Goal: Task Accomplishment & Management: Complete application form

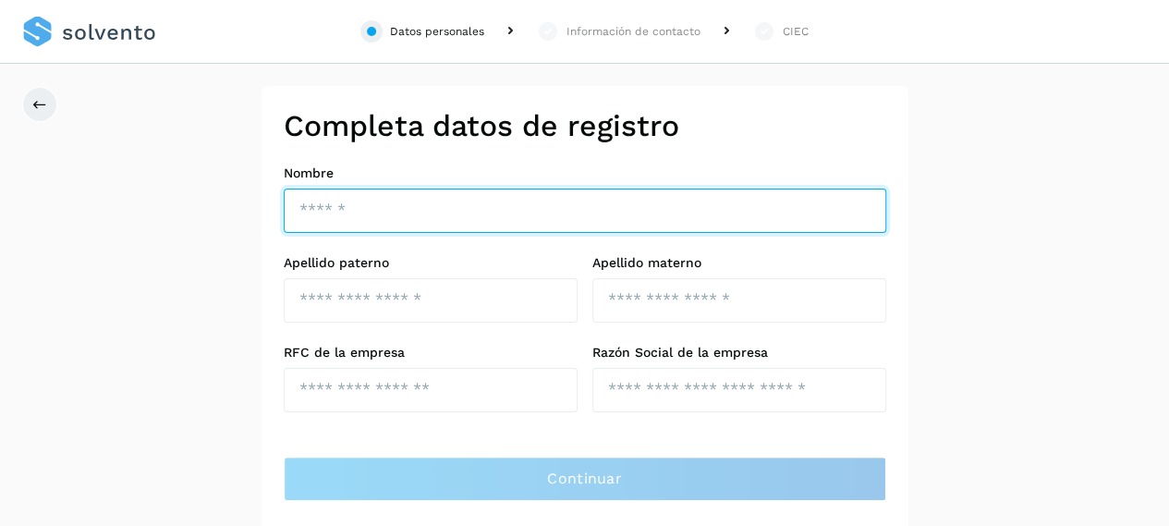
click at [392, 215] on input "text" at bounding box center [585, 210] width 602 height 44
click at [492, 215] on input "text" at bounding box center [585, 210] width 602 height 44
type input "*"
type input "**********"
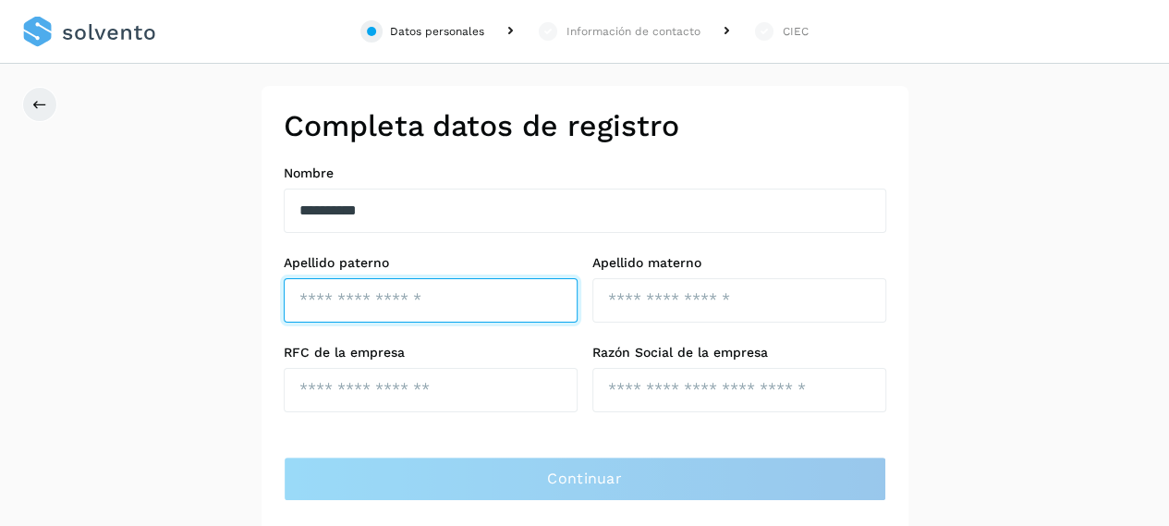
click at [317, 306] on input "text" at bounding box center [431, 300] width 294 height 44
type input "*****"
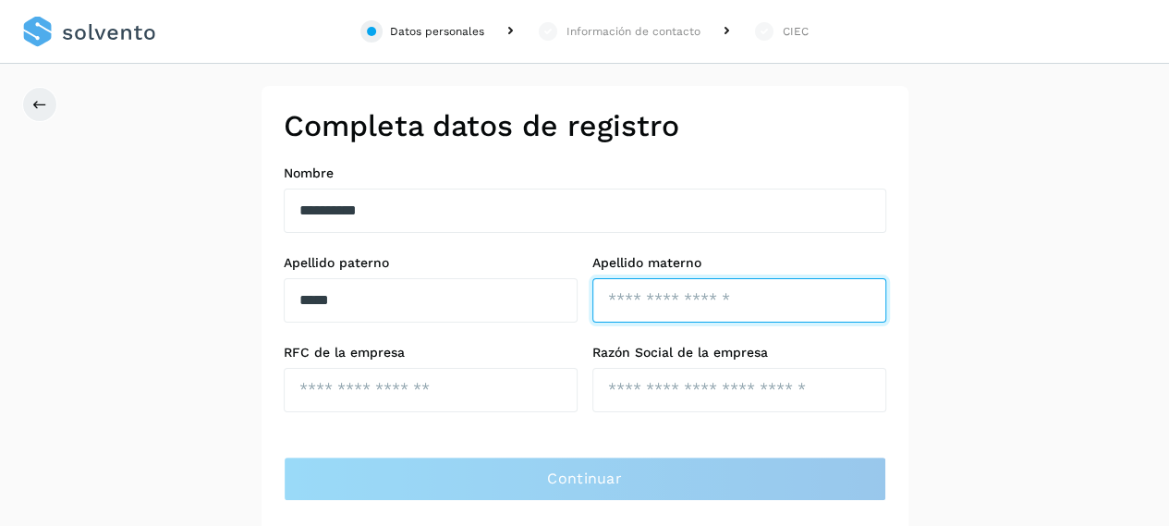
click at [648, 306] on input "text" at bounding box center [739, 300] width 294 height 44
type input "*******"
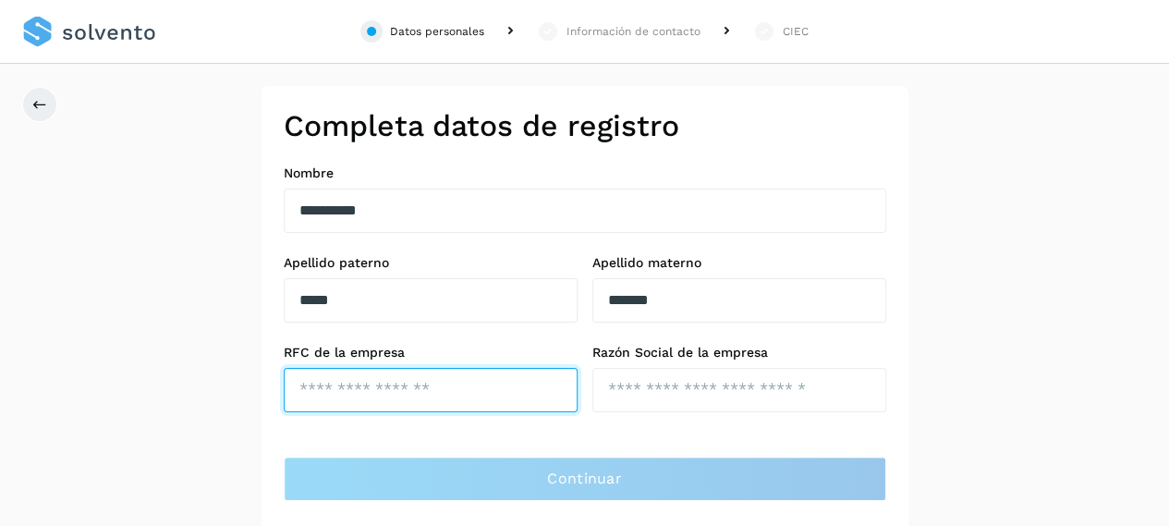
click at [373, 394] on input "text" at bounding box center [431, 390] width 294 height 44
type input "**********"
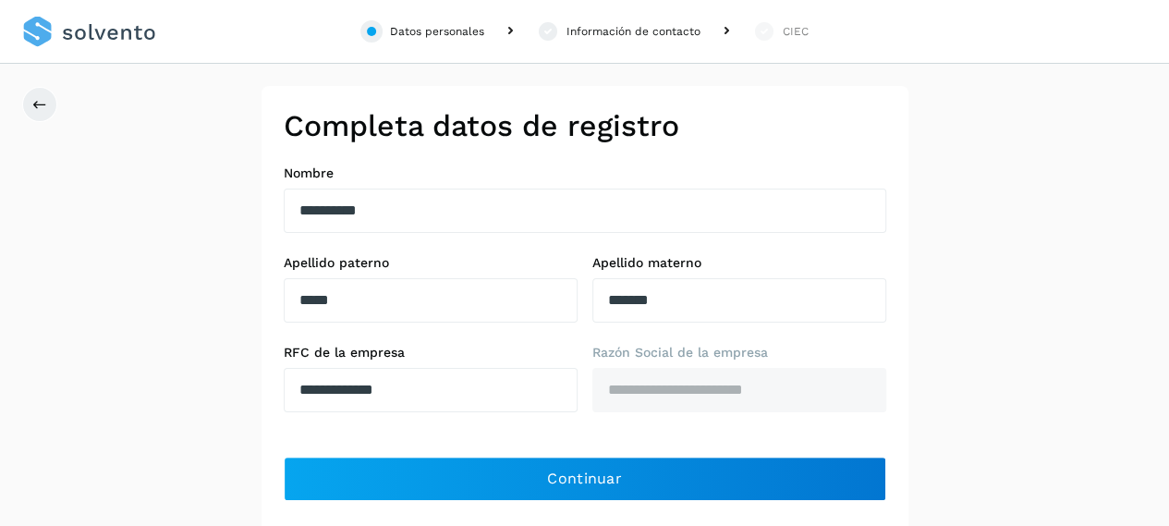
click at [999, 313] on div "**********" at bounding box center [584, 326] width 1169 height 481
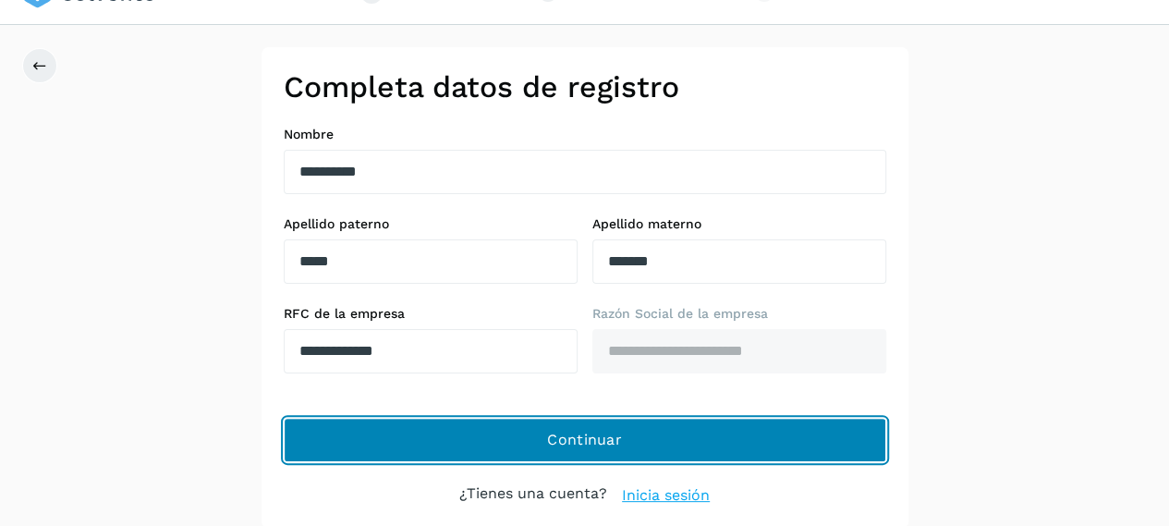
click at [599, 446] on span "Continuar" at bounding box center [584, 440] width 75 height 20
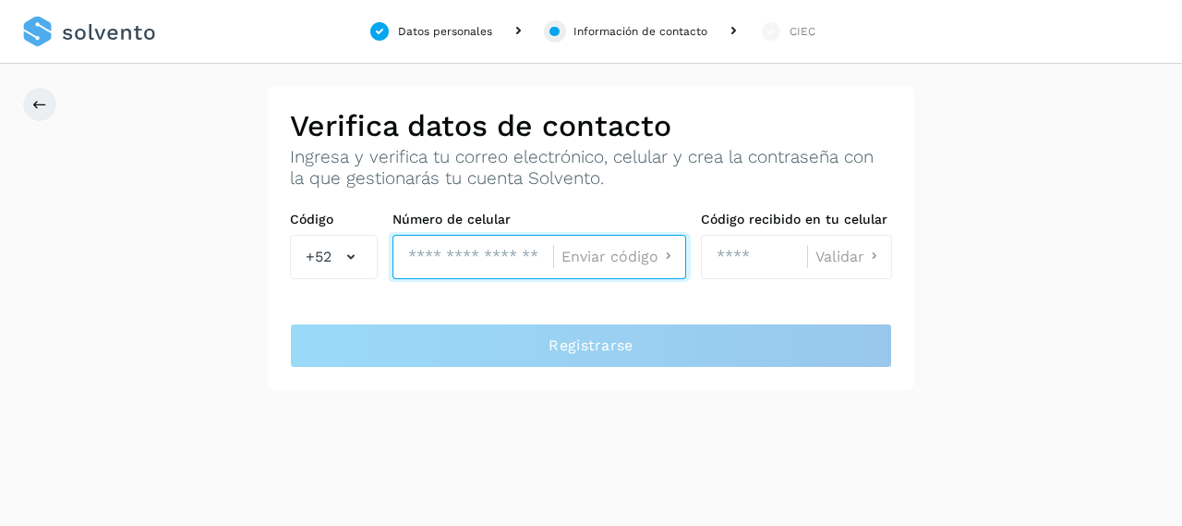
click at [425, 261] on input "tel" at bounding box center [473, 257] width 161 height 44
type input "**********"
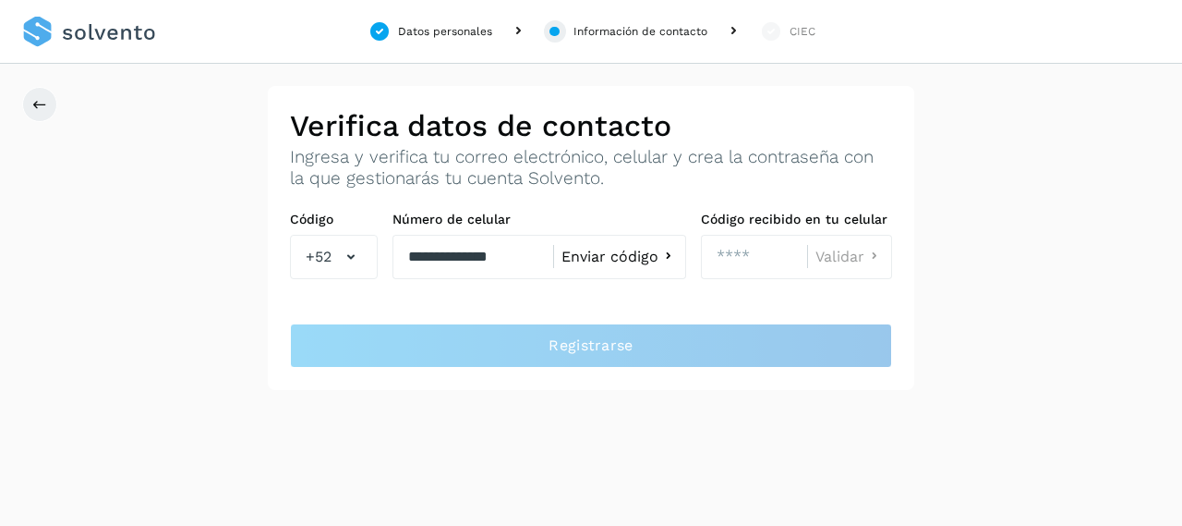
click at [623, 256] on span "Enviar código" at bounding box center [610, 256] width 97 height 15
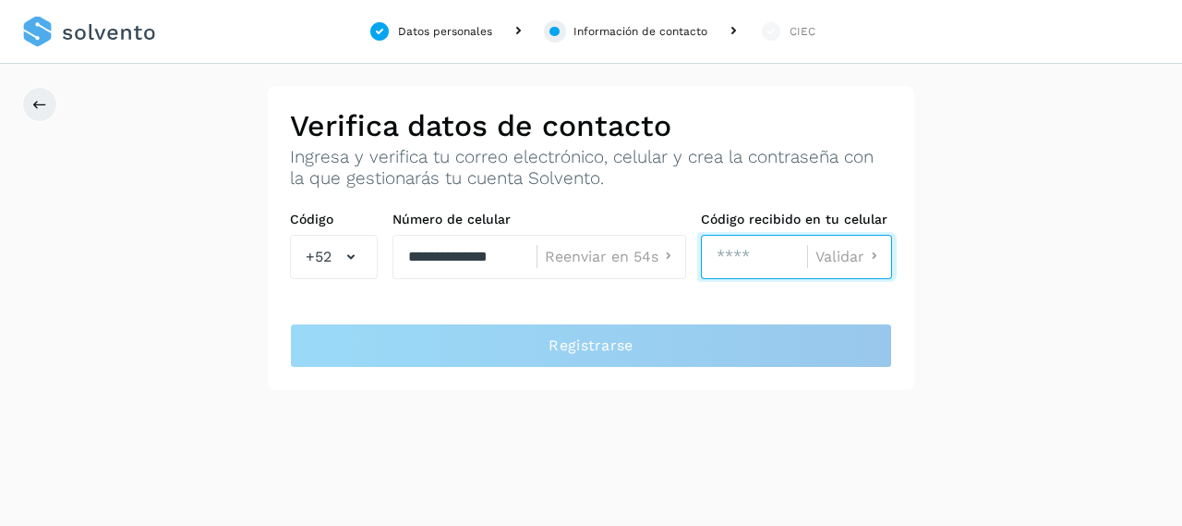
click at [732, 257] on input "number" at bounding box center [754, 257] width 106 height 44
type input "****"
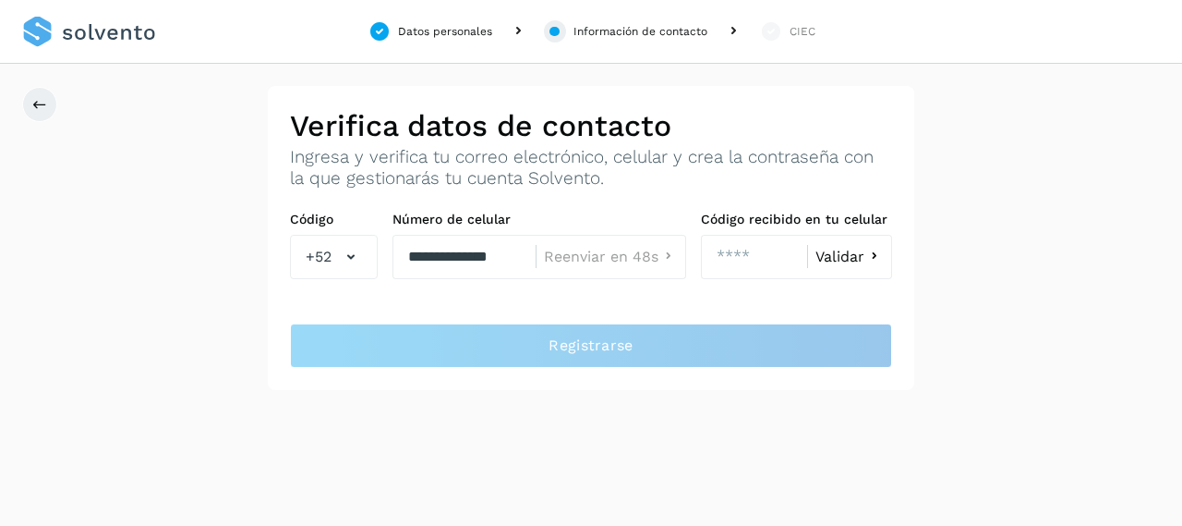
click at [856, 258] on span "Validar" at bounding box center [840, 256] width 49 height 15
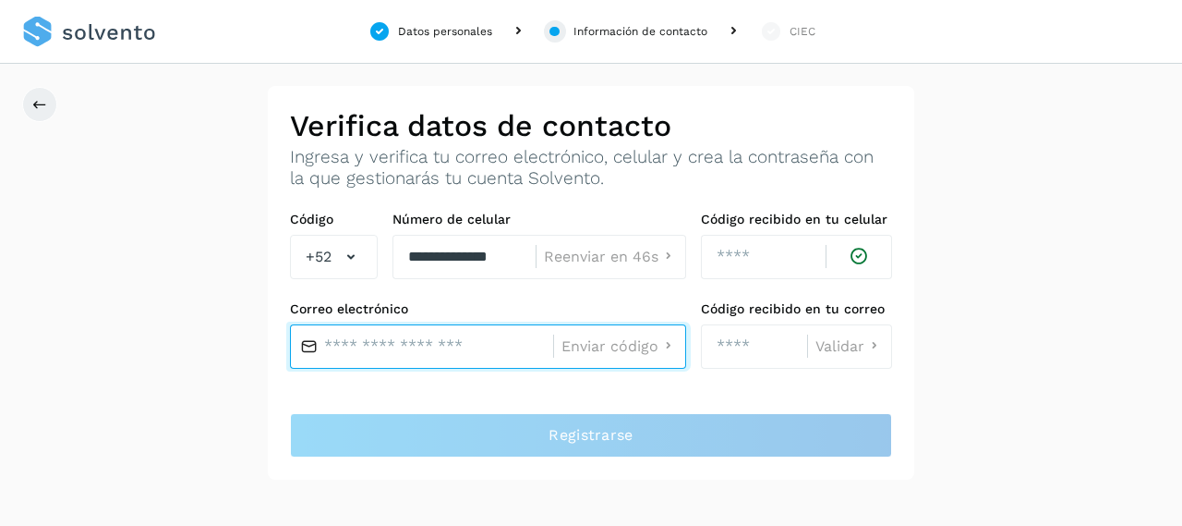
click at [422, 348] on input "text" at bounding box center [421, 346] width 263 height 44
type input "*"
type input "**********"
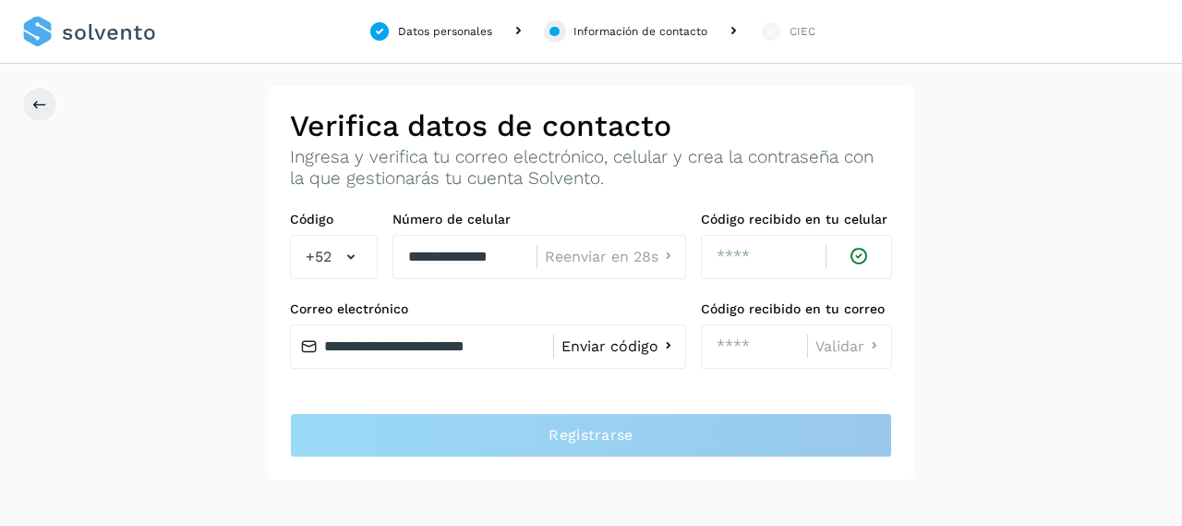
click at [619, 347] on span "Enviar código" at bounding box center [610, 346] width 97 height 15
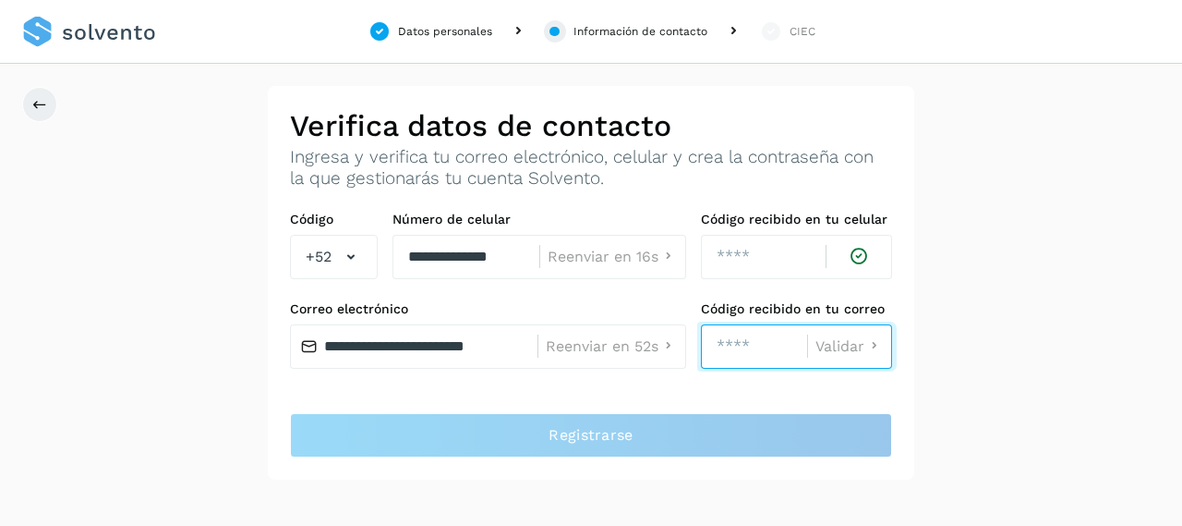
click at [733, 346] on input "number" at bounding box center [754, 346] width 106 height 44
type input "****"
click at [834, 348] on span "Validar" at bounding box center [840, 346] width 49 height 15
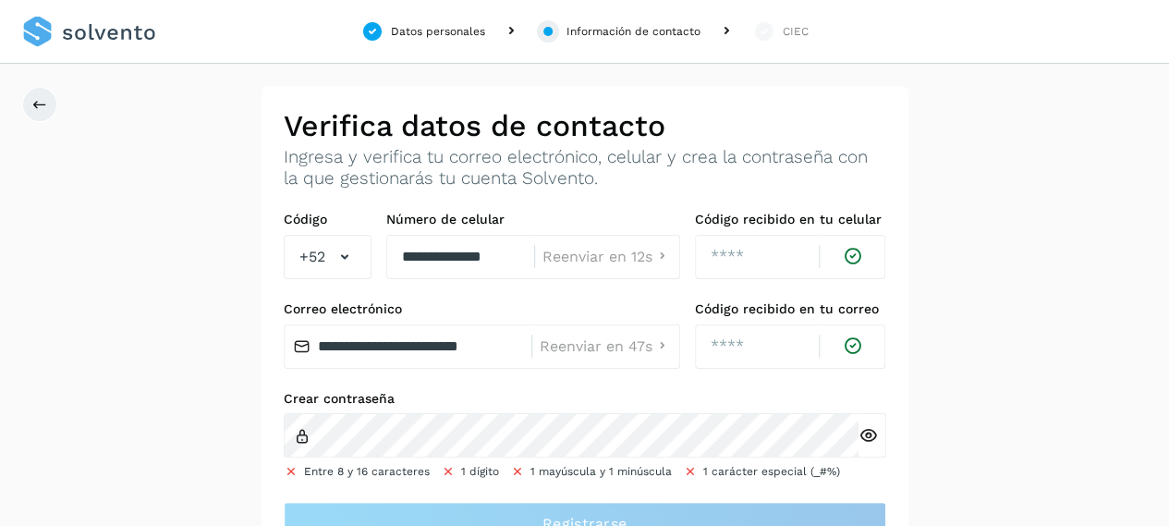
scroll to position [40, 0]
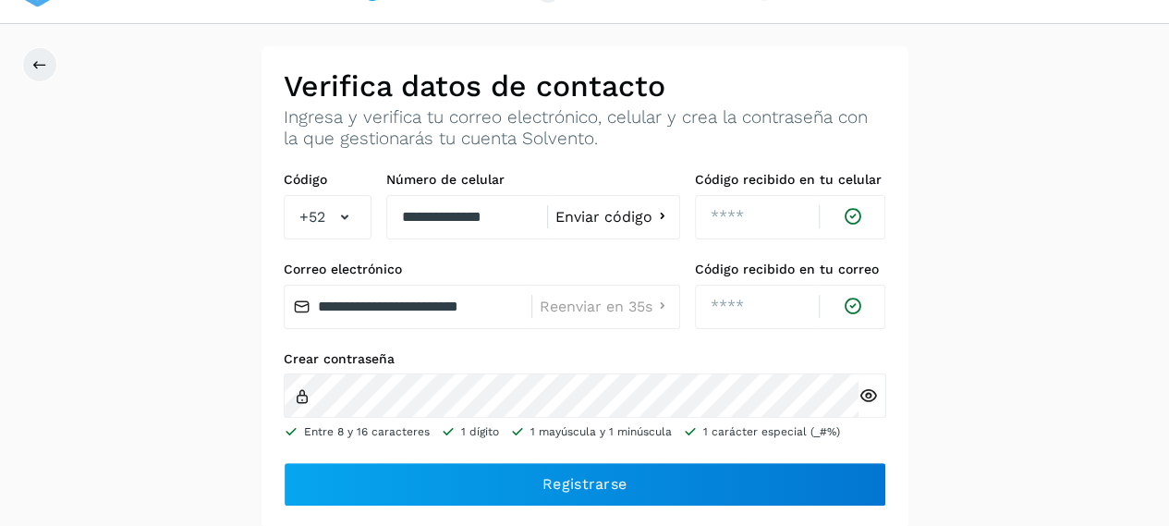
click at [873, 394] on icon at bounding box center [867, 395] width 19 height 19
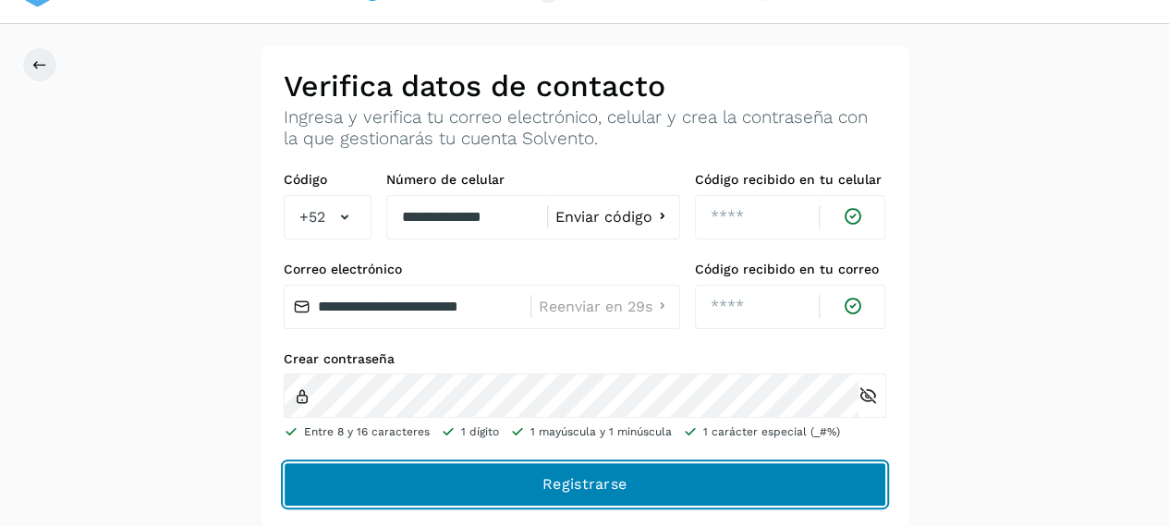
click at [586, 483] on span "Registrarse" at bounding box center [584, 484] width 84 height 20
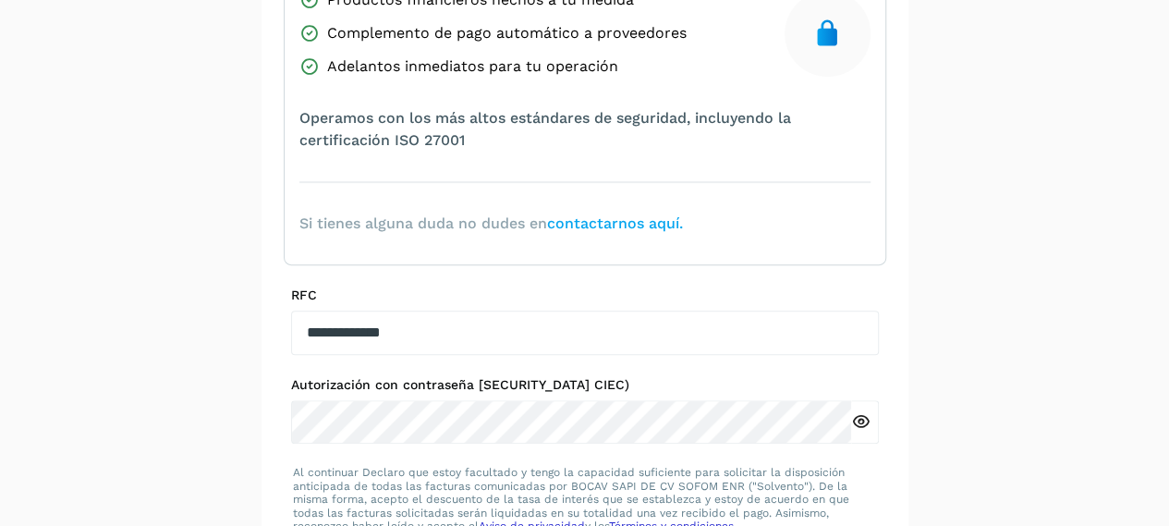
scroll to position [436, 0]
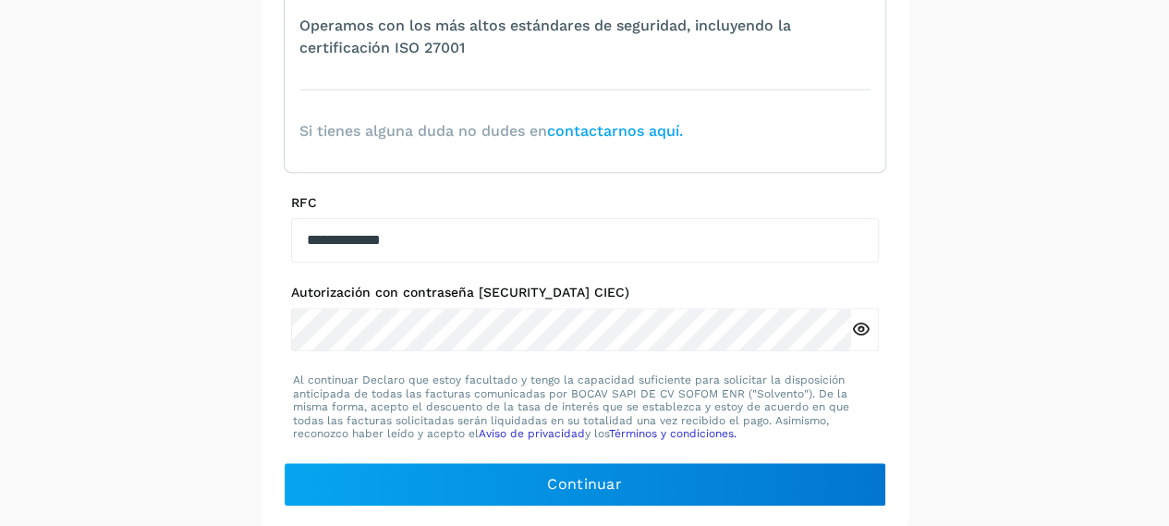
click at [866, 332] on icon at bounding box center [860, 329] width 19 height 19
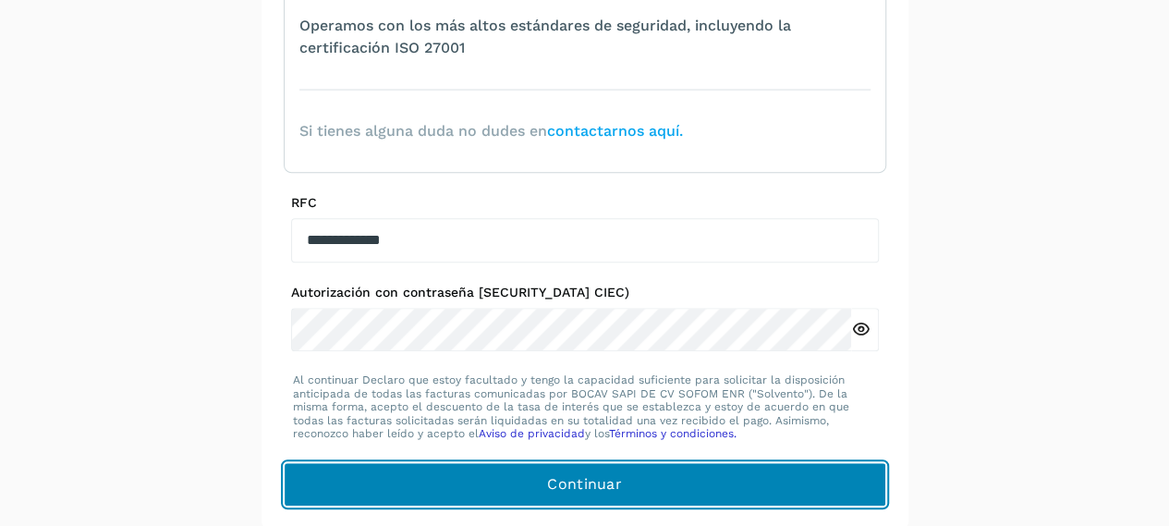
click at [739, 487] on button "Continuar" at bounding box center [585, 484] width 602 height 44
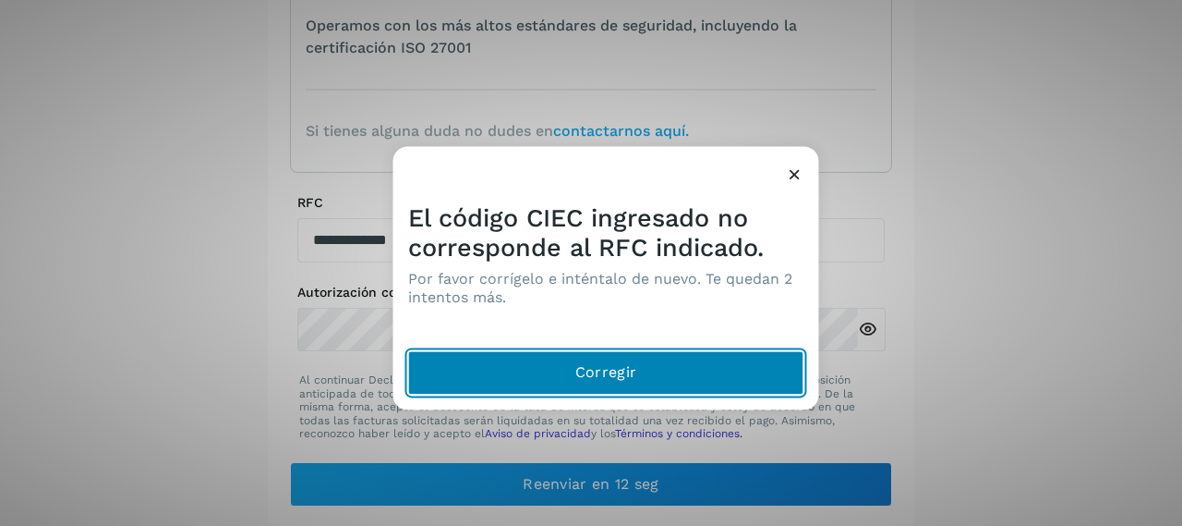
click at [596, 372] on span "Corregir" at bounding box center [605, 372] width 61 height 20
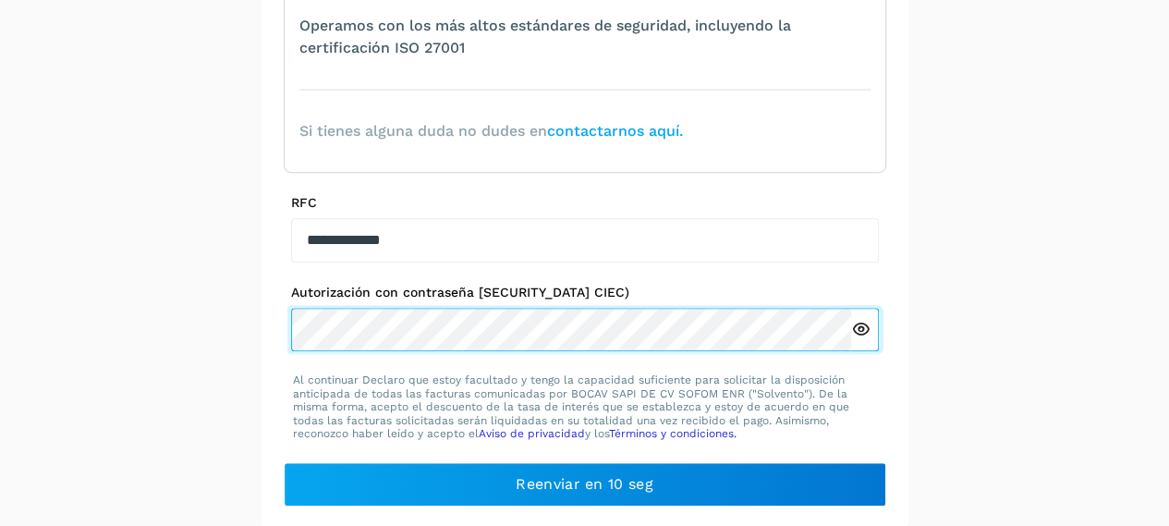
click at [264, 323] on div "**********" at bounding box center [584, 89] width 647 height 878
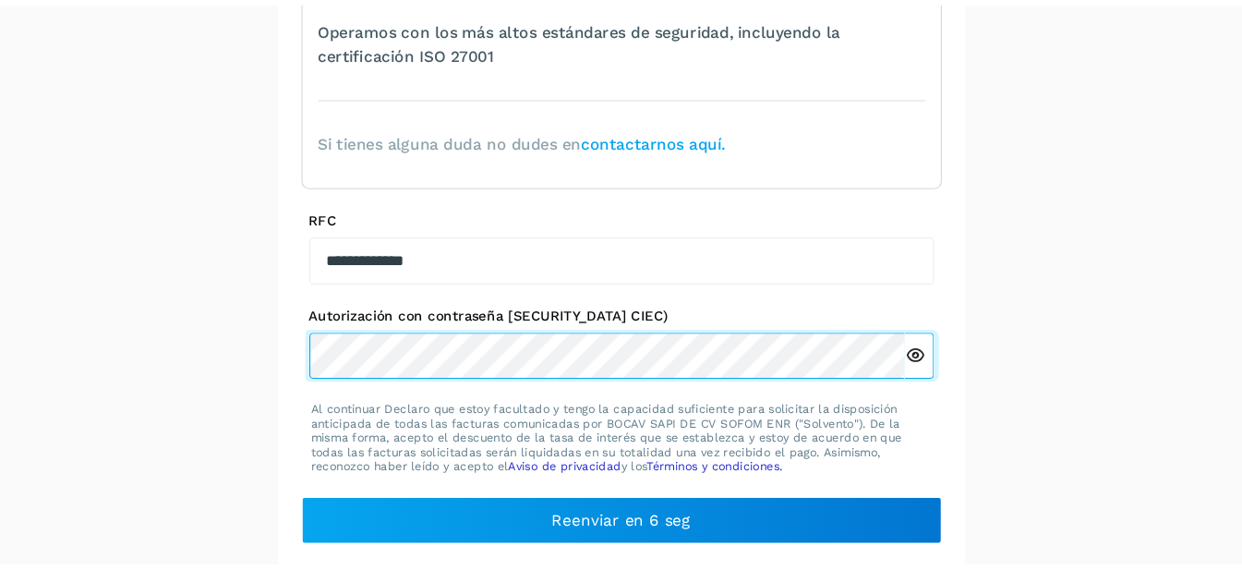
scroll to position [395, 0]
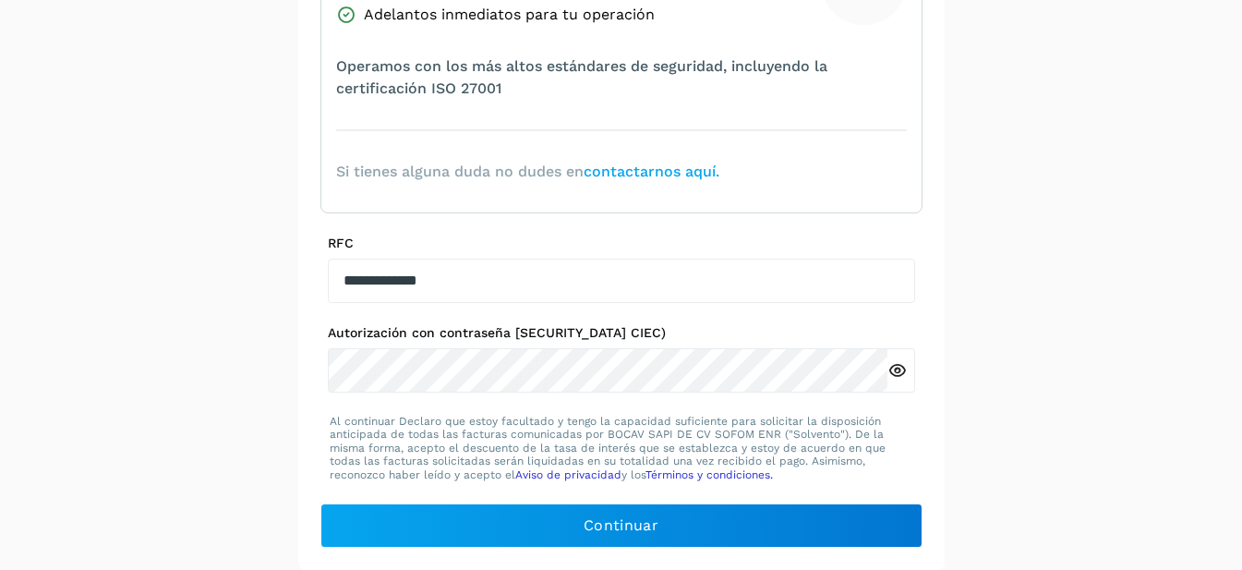
click at [892, 374] on icon at bounding box center [897, 370] width 19 height 19
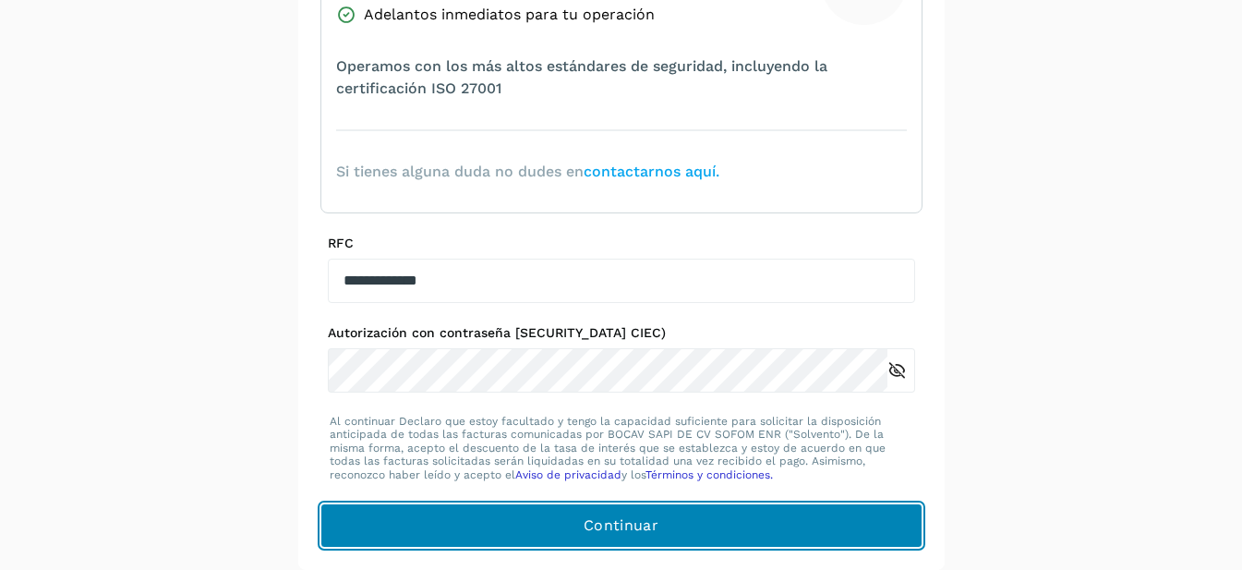
click at [689, 521] on button "Continuar" at bounding box center [622, 525] width 602 height 44
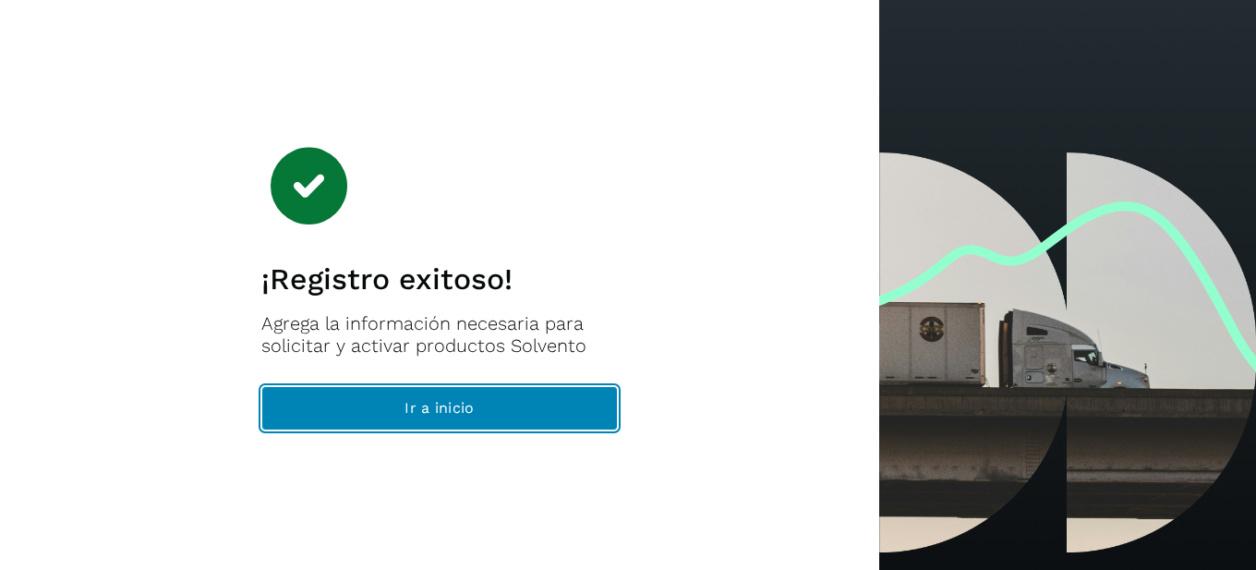
click at [420, 406] on span "Ir a inicio" at bounding box center [439, 408] width 69 height 20
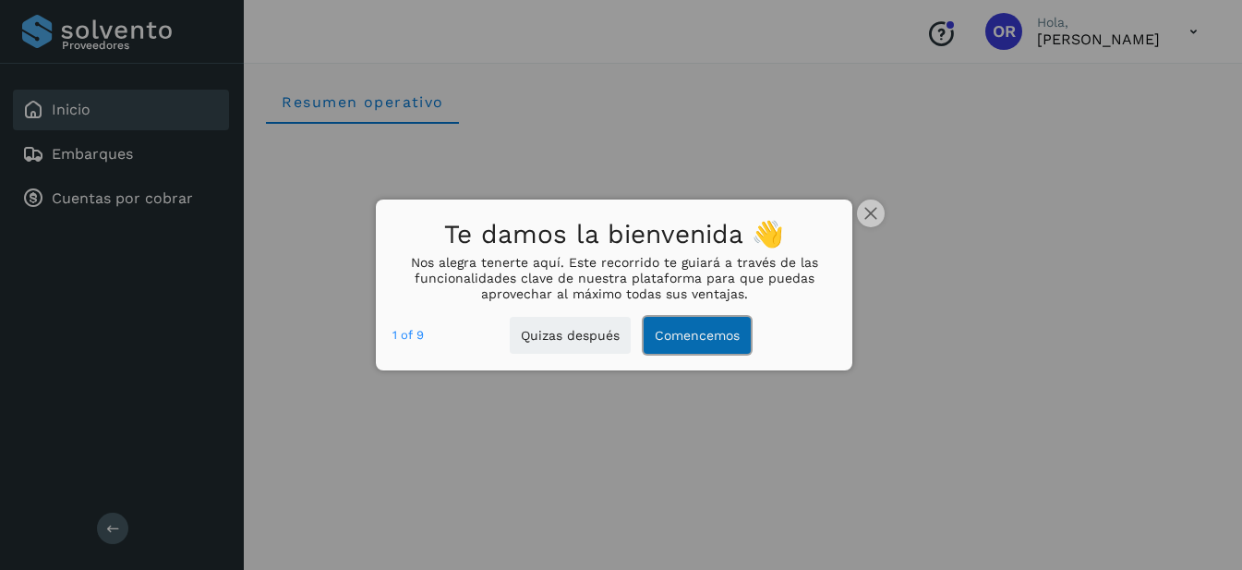
click at [705, 334] on button "Comencemos" at bounding box center [697, 336] width 107 height 38
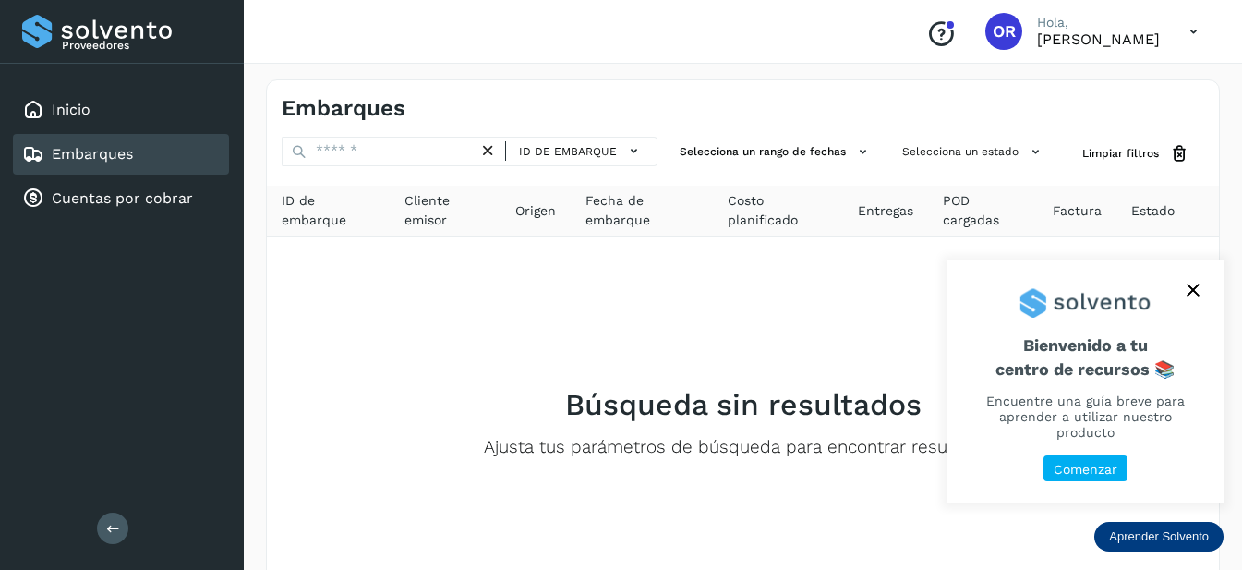
click at [1107, 468] on p "Comenzar" at bounding box center [1086, 470] width 64 height 16
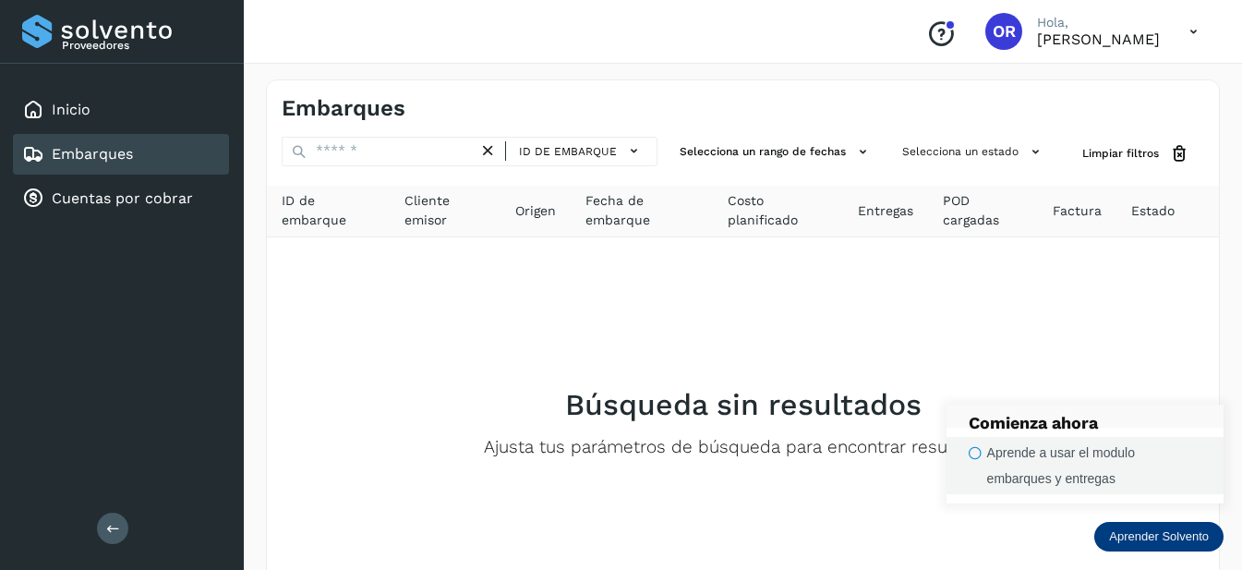
click at [980, 454] on icon "button" at bounding box center [975, 453] width 13 height 14
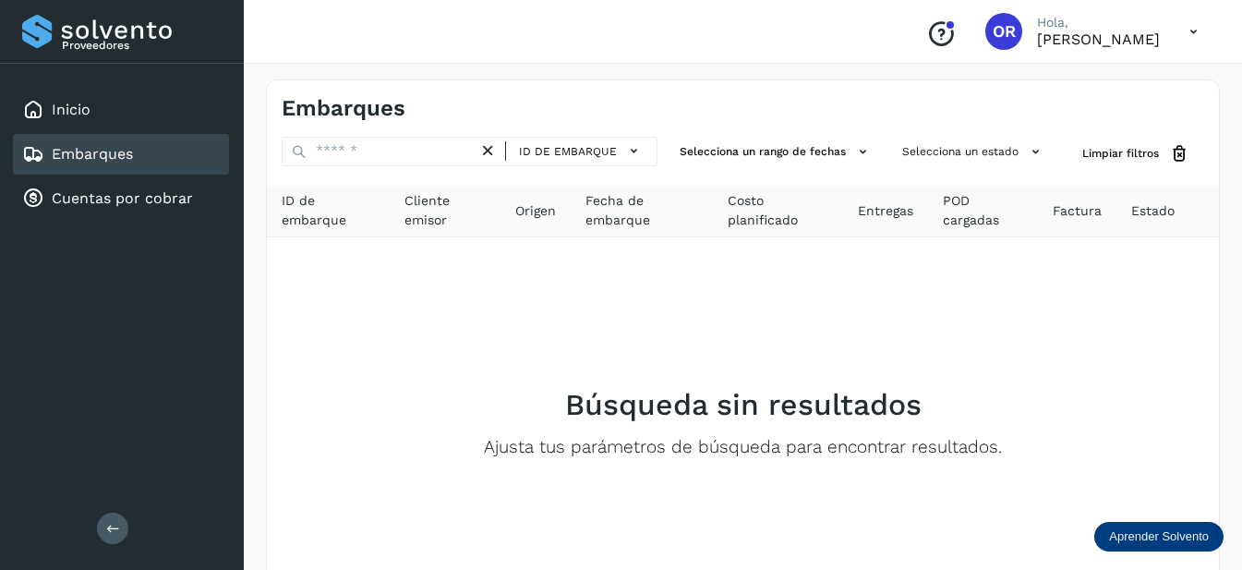
click at [1171, 525] on p "Aprender Solvento" at bounding box center [1159, 536] width 100 height 15
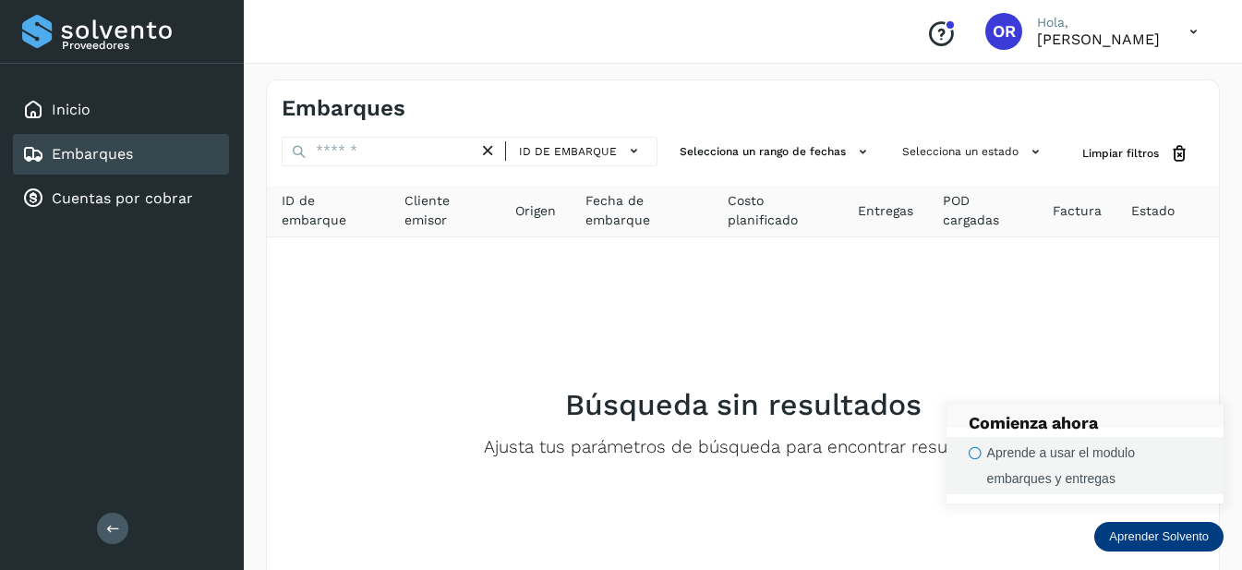
click at [977, 455] on icon "button" at bounding box center [975, 453] width 13 height 14
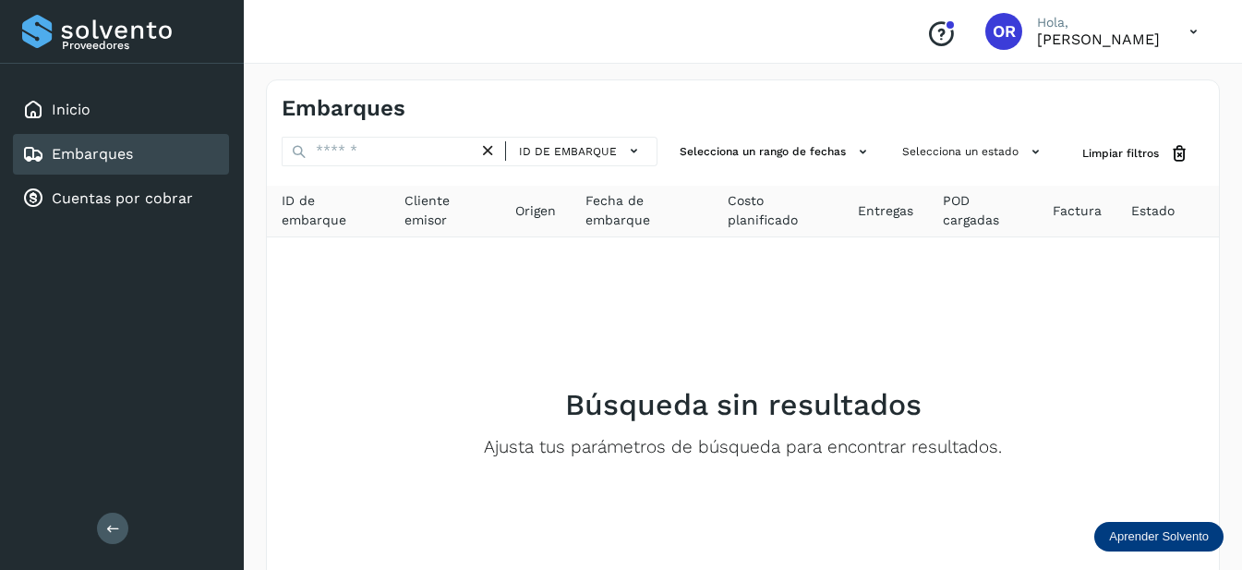
click at [1181, 525] on p "Aprender Solvento" at bounding box center [1159, 536] width 100 height 15
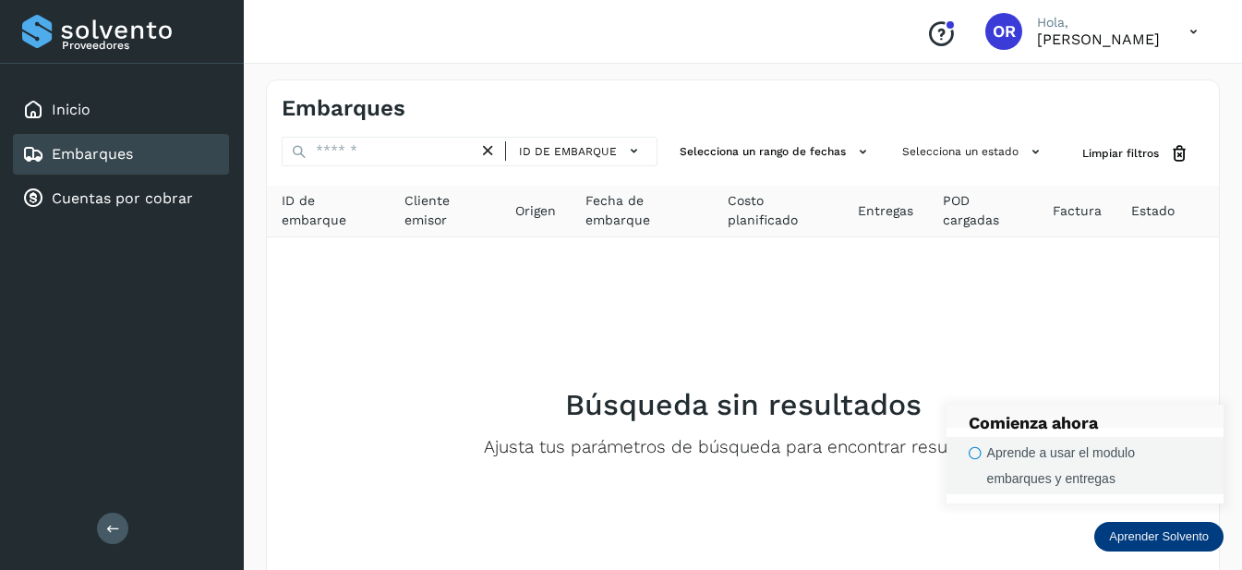
click at [1011, 483] on div "Aprende a usar el modulo embarques y entregas" at bounding box center [1094, 466] width 214 height 52
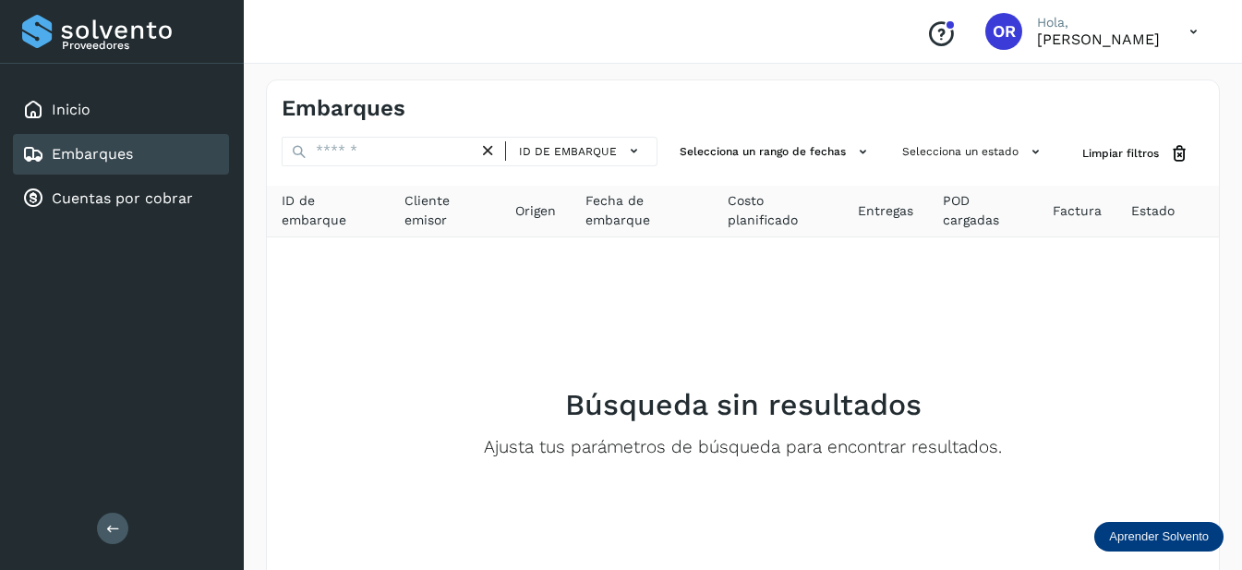
click at [135, 321] on div "Proveedores Inicio Embarques Cuentas por cobrar Salir" at bounding box center [122, 285] width 244 height 570
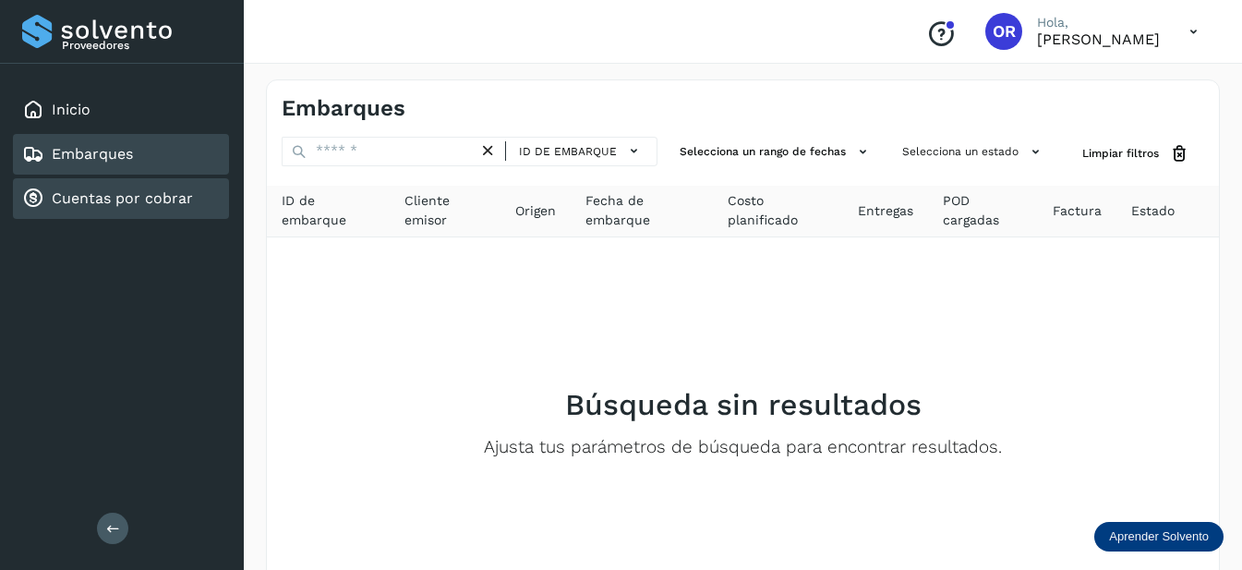
click at [159, 203] on link "Cuentas por cobrar" at bounding box center [122, 198] width 141 height 18
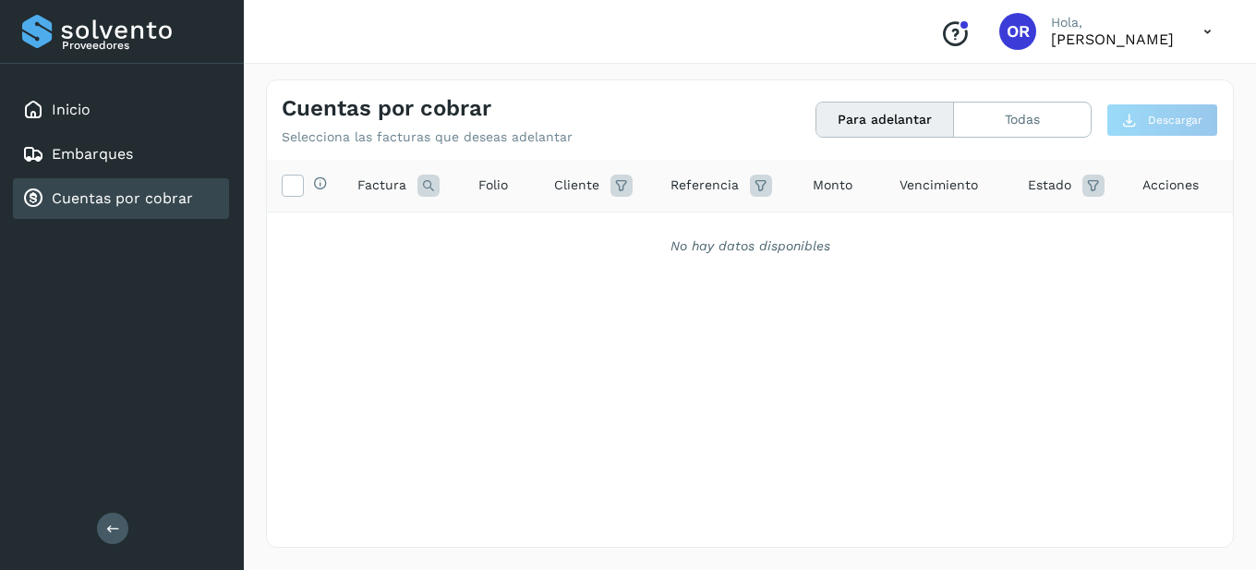
click at [891, 116] on button "Para adelantar" at bounding box center [886, 120] width 138 height 34
click at [1021, 124] on button "Todas" at bounding box center [1022, 120] width 137 height 34
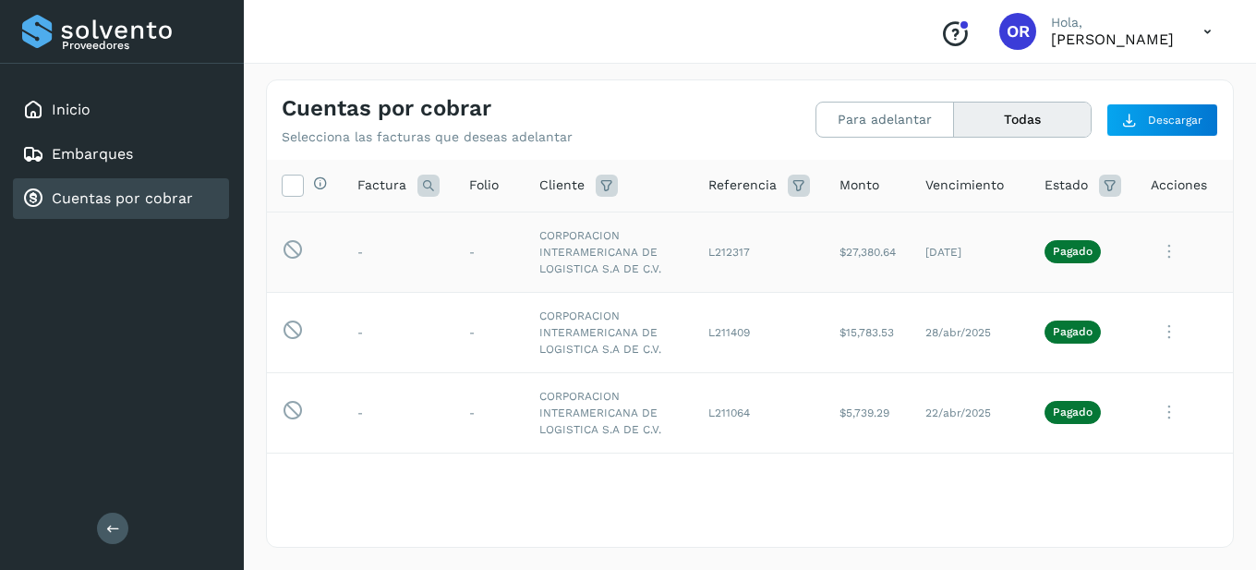
click at [1154, 252] on icon at bounding box center [1169, 252] width 37 height 38
click at [837, 487] on div at bounding box center [628, 285] width 1256 height 570
click at [712, 191] on span "Referencia" at bounding box center [742, 185] width 68 height 19
click at [552, 188] on span "Cliente" at bounding box center [561, 185] width 45 height 19
click at [379, 187] on span "Factura" at bounding box center [381, 185] width 49 height 19
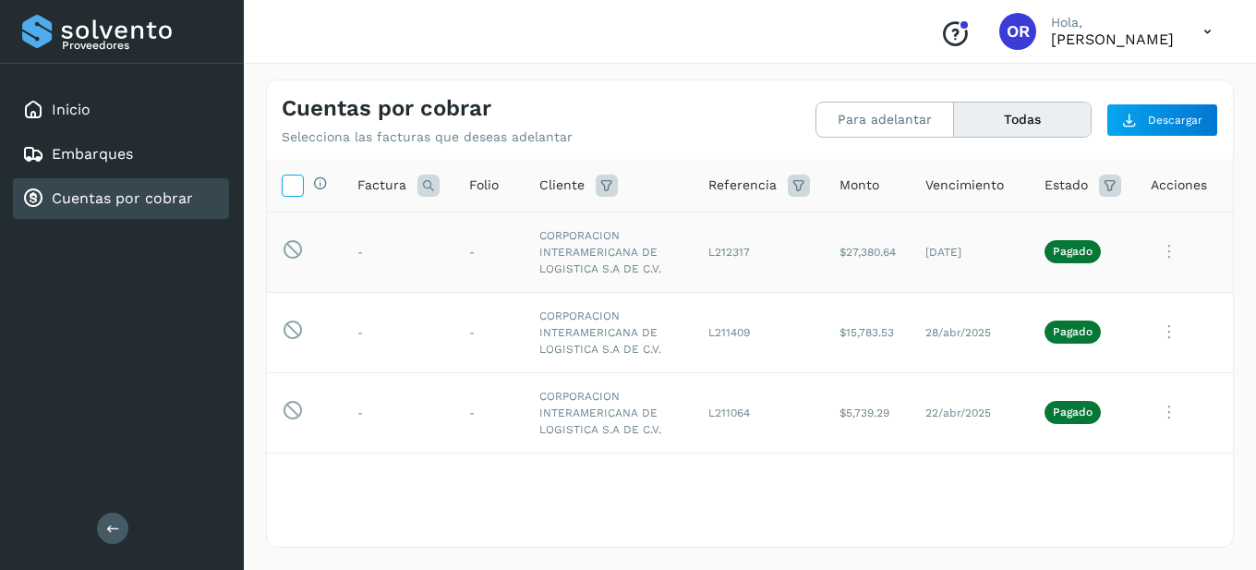
click at [289, 185] on icon at bounding box center [292, 184] width 19 height 19
click at [903, 123] on button "Para adelantar" at bounding box center [886, 120] width 138 height 34
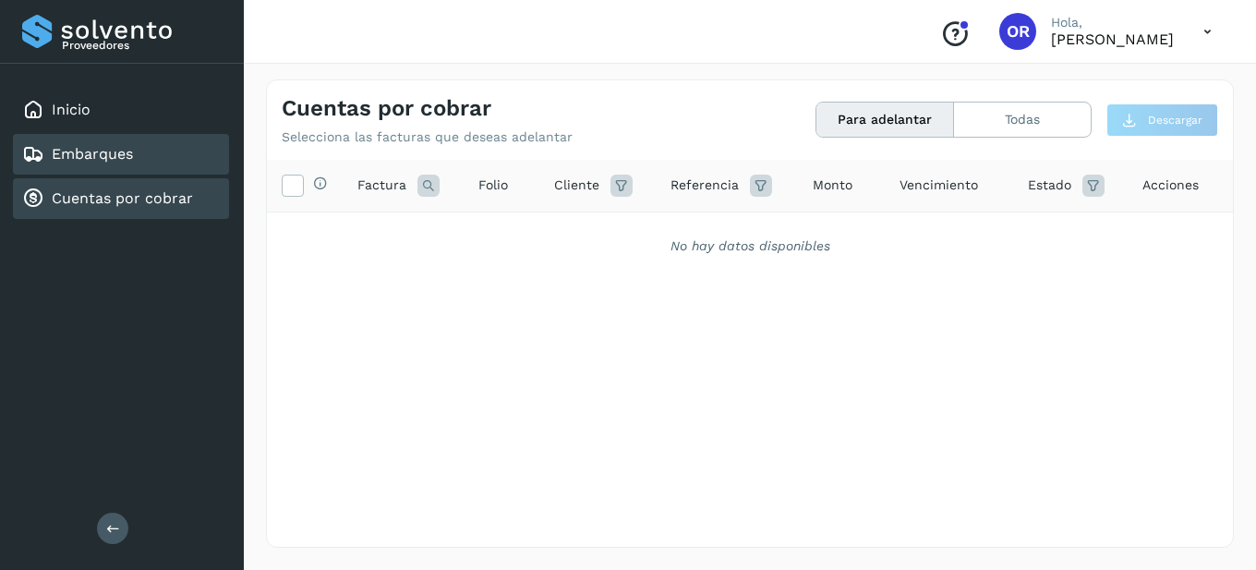
click at [97, 156] on link "Embarques" at bounding box center [92, 154] width 81 height 18
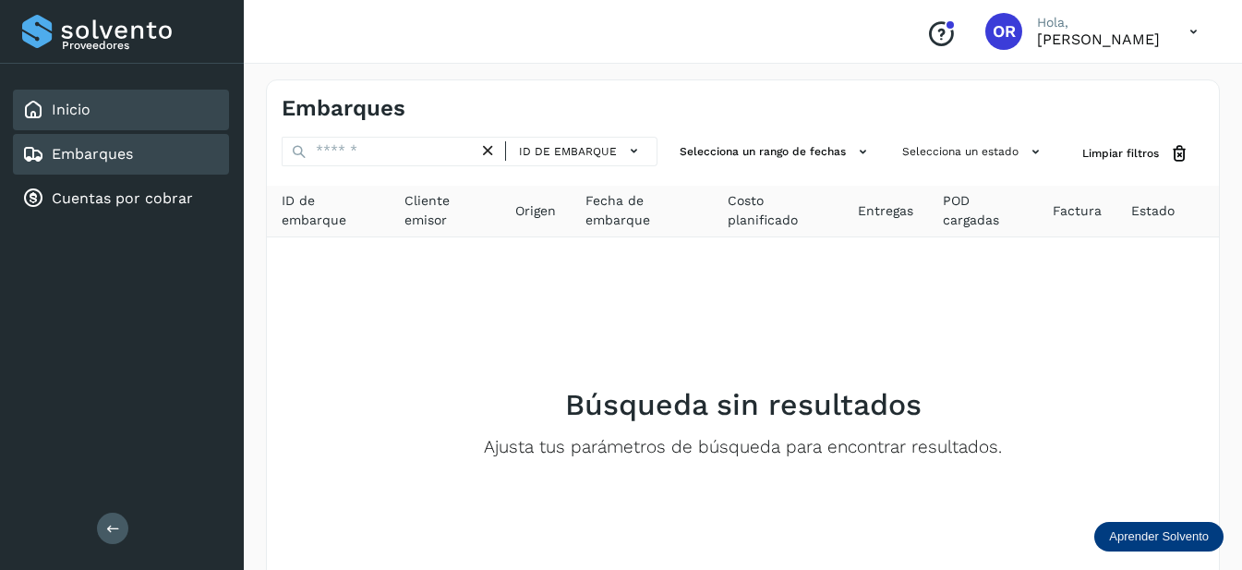
click at [78, 111] on link "Inicio" at bounding box center [71, 110] width 39 height 18
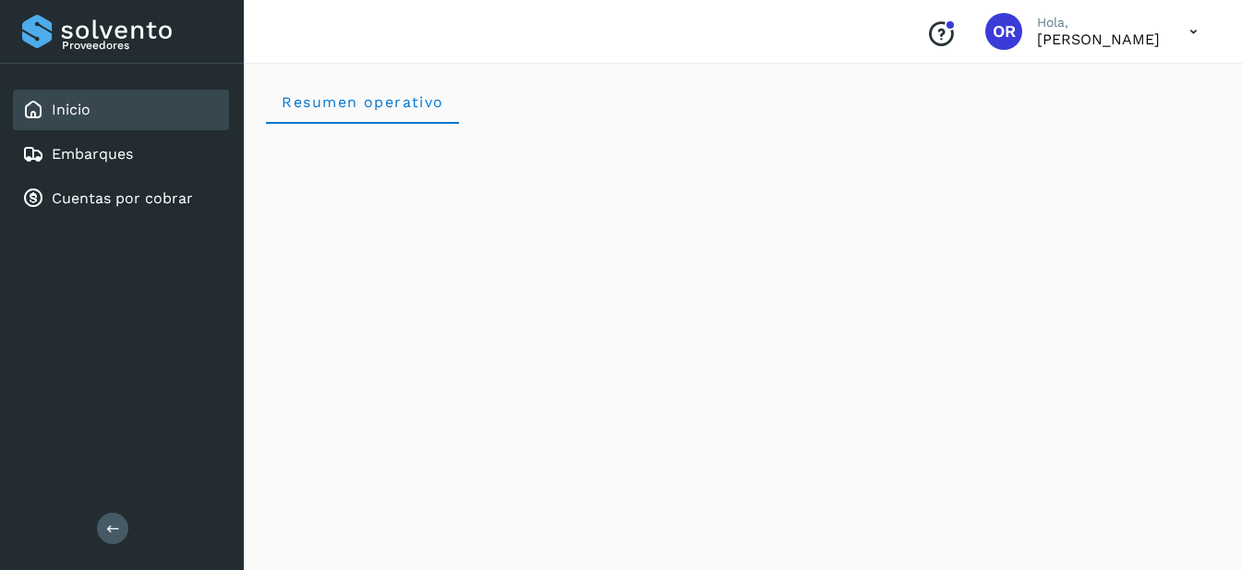
click at [654, 109] on div "Resumen operativo" at bounding box center [743, 101] width 954 height 44
click at [1181, 32] on icon at bounding box center [1194, 32] width 38 height 38
